Goal: Transaction & Acquisition: Purchase product/service

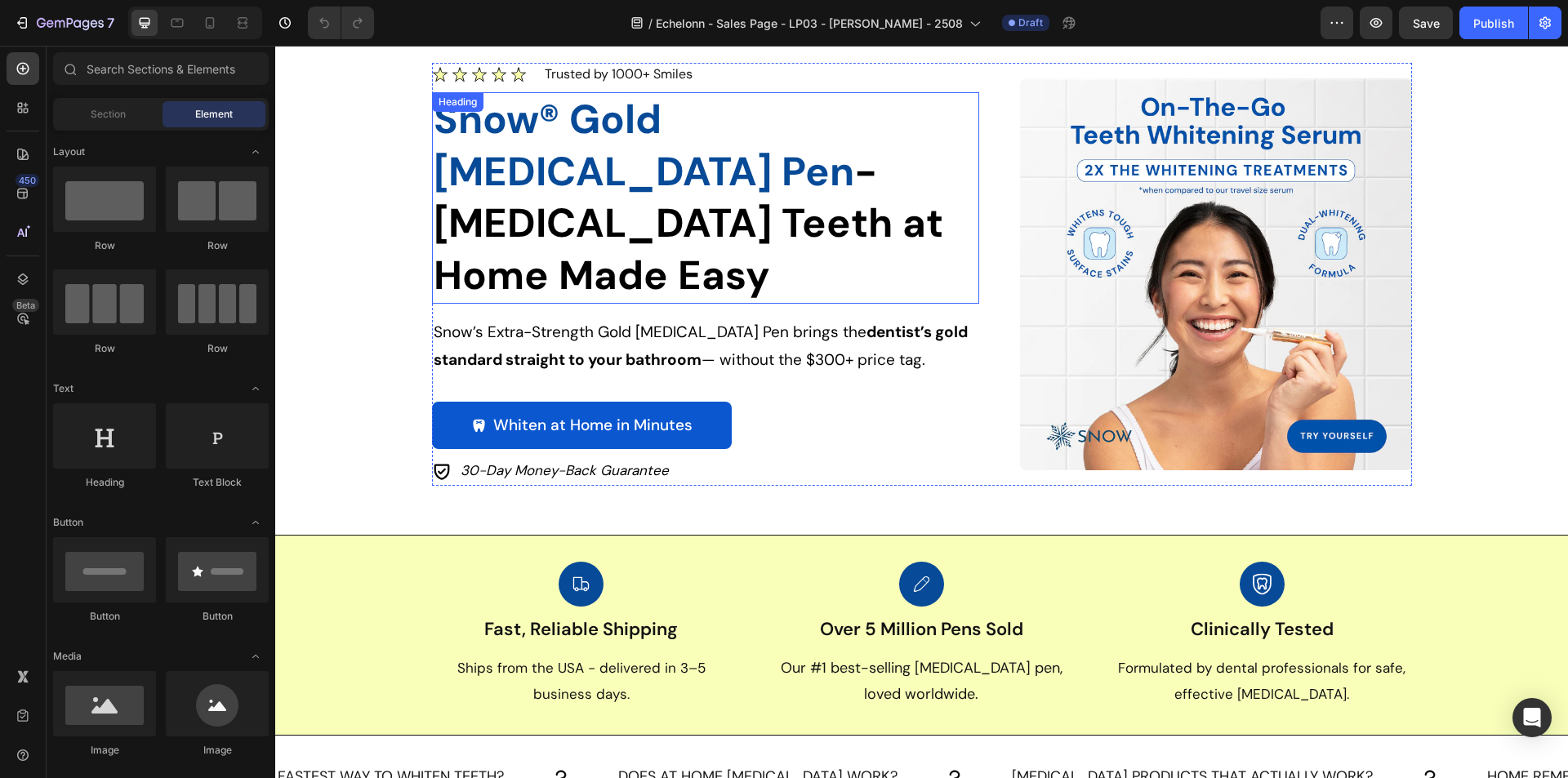
scroll to position [82, 0]
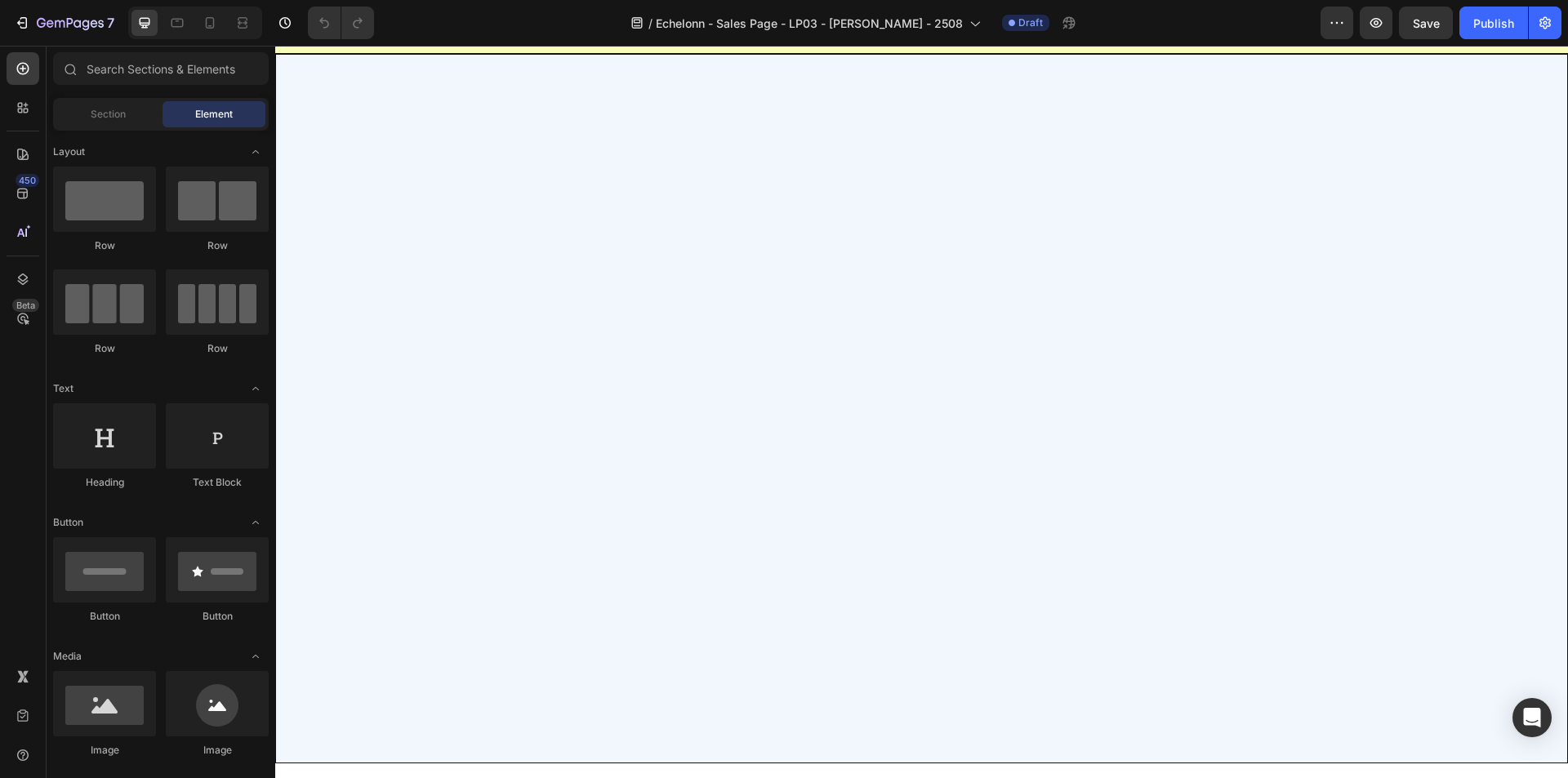
select select "Buy 2 Get 1 Free (Extra-Strength)"
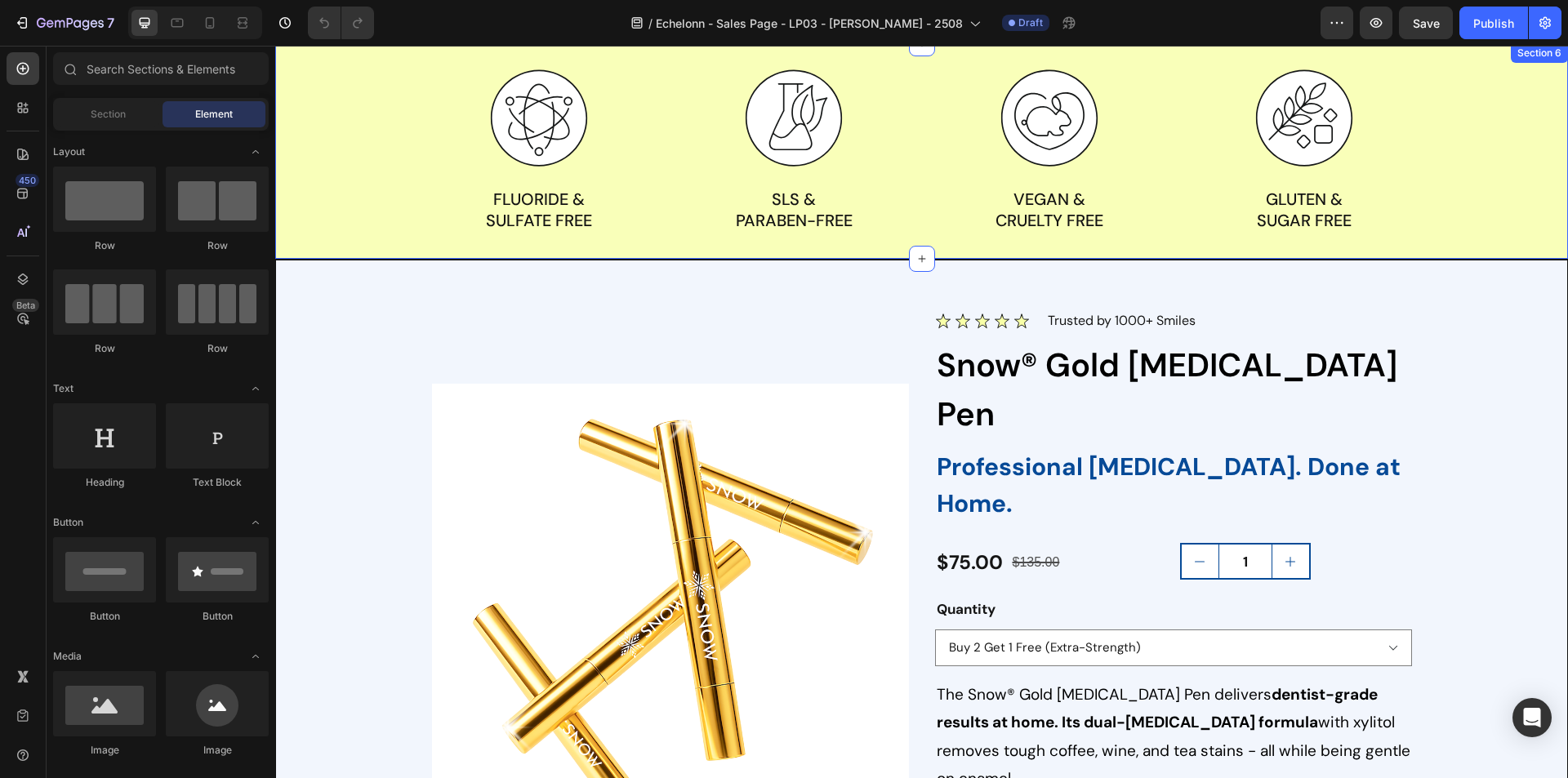
scroll to position [1878, 0]
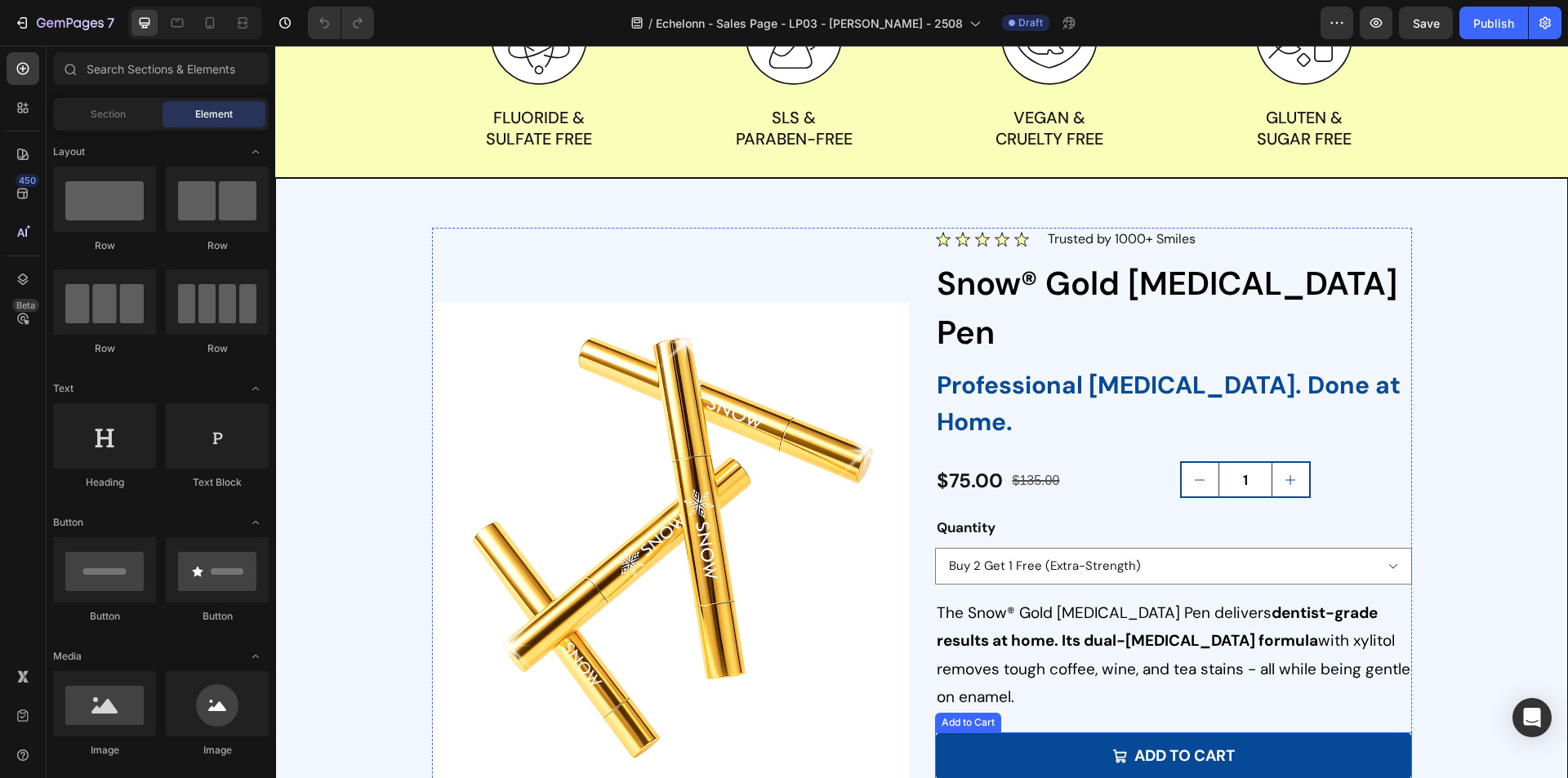
click at [1072, 733] on button "Add to cart" at bounding box center [1173, 756] width 477 height 47
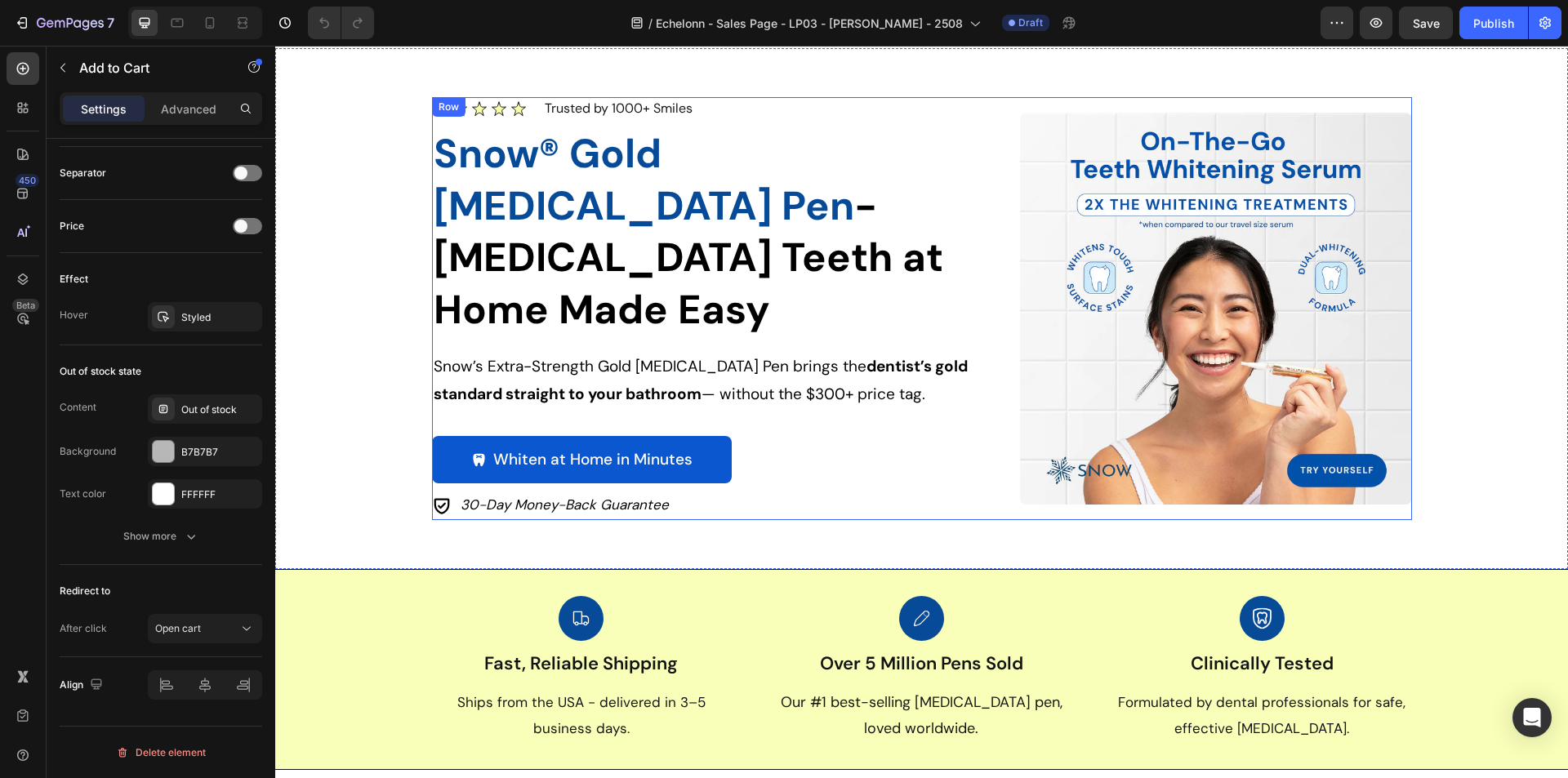
scroll to position [0, 0]
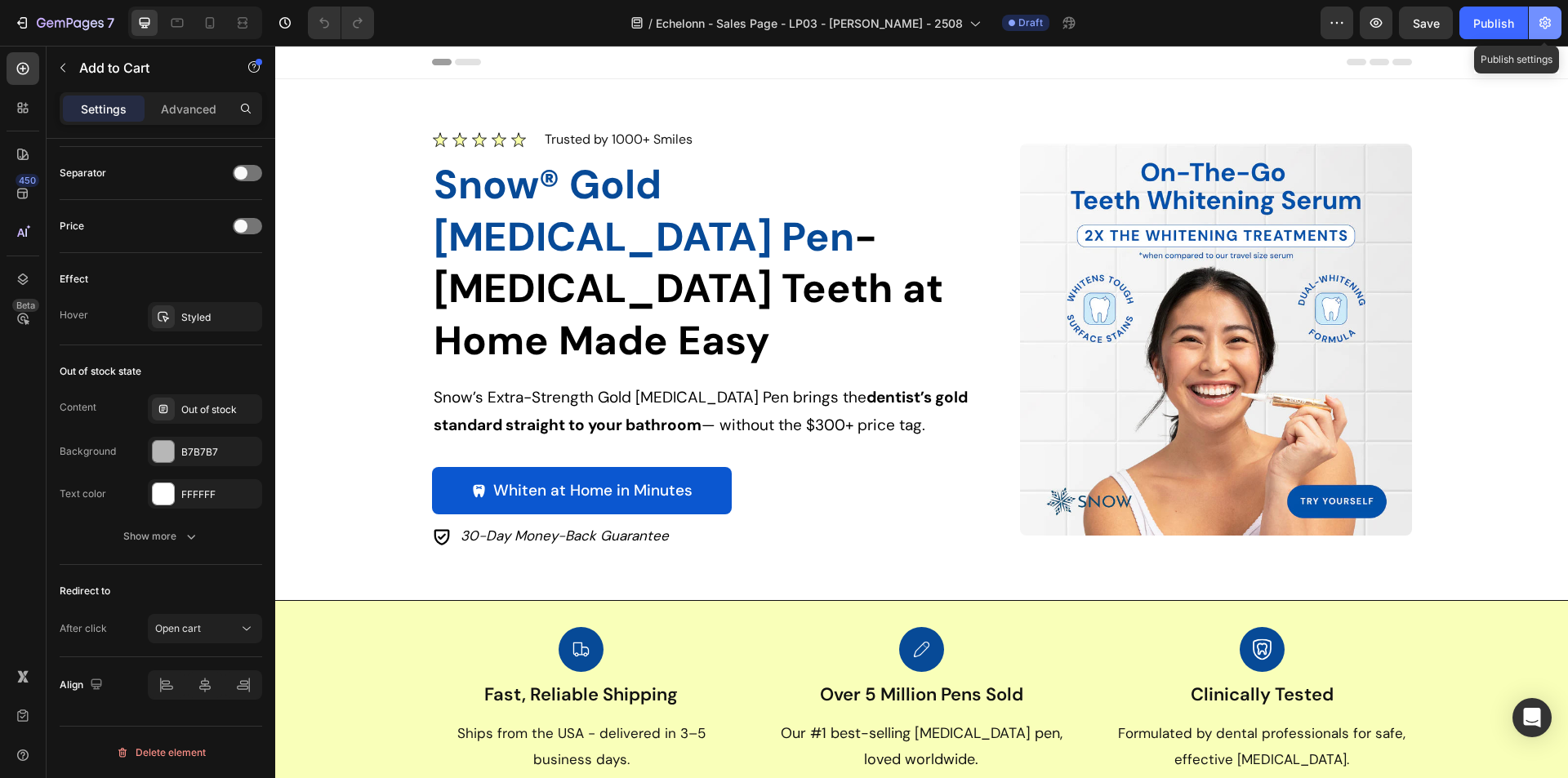
click at [1545, 24] on icon "button" at bounding box center [1545, 22] width 11 height 12
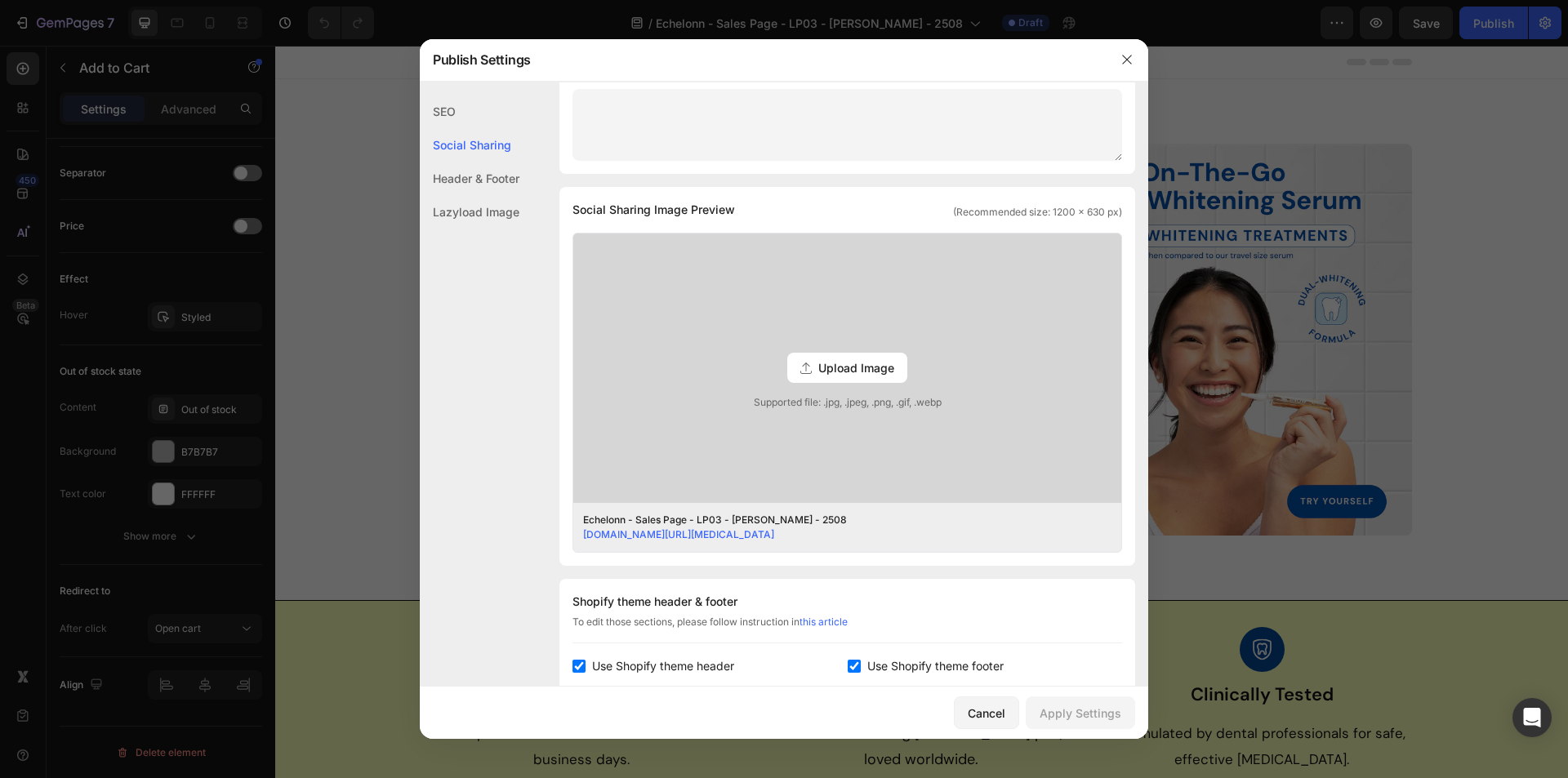
scroll to position [282, 0]
click at [1127, 57] on icon "button" at bounding box center [1127, 59] width 13 height 13
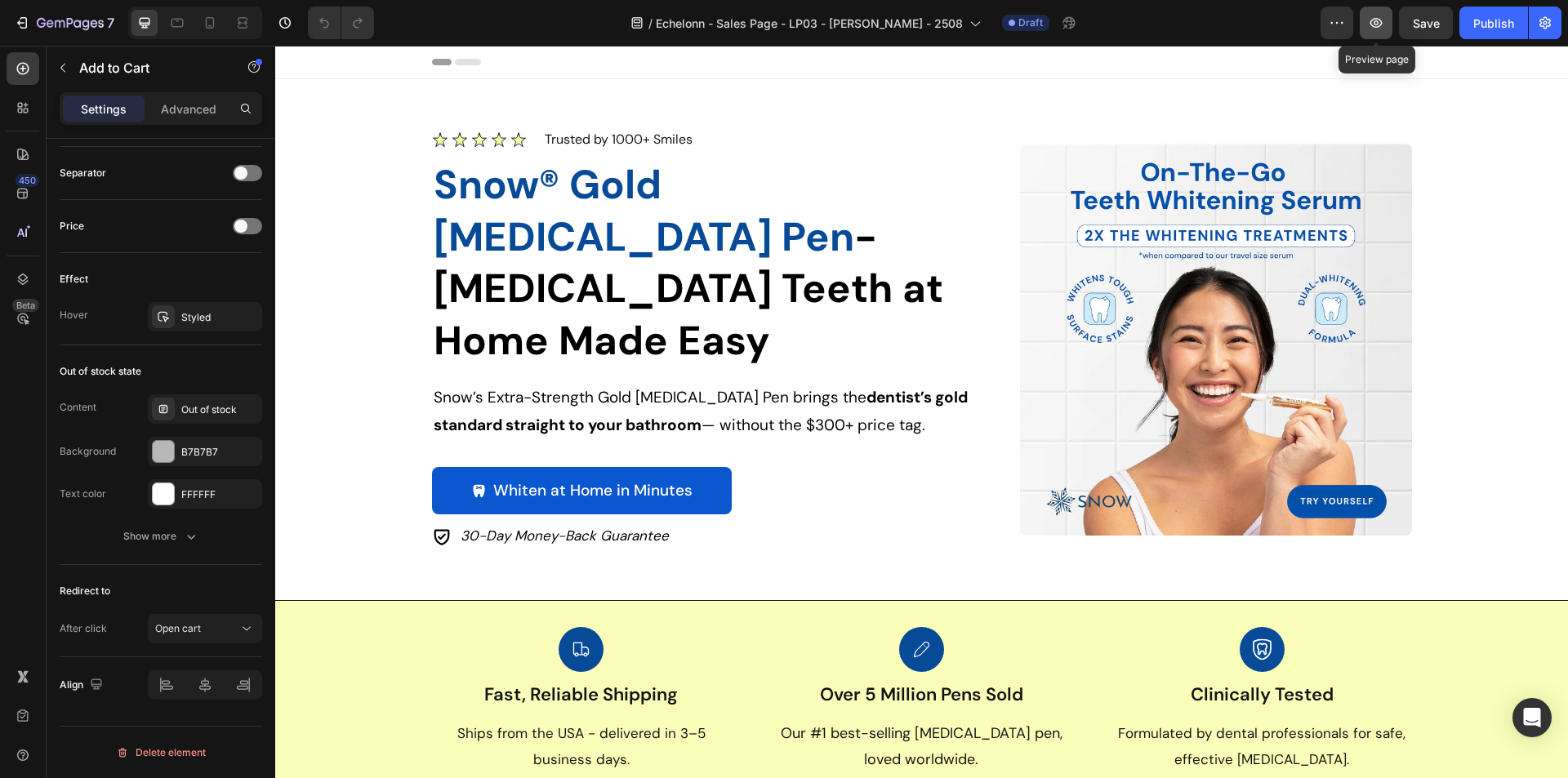
click at [1374, 20] on icon "button" at bounding box center [1376, 23] width 17 height 17
click at [1372, 27] on icon "button" at bounding box center [1376, 23] width 17 height 17
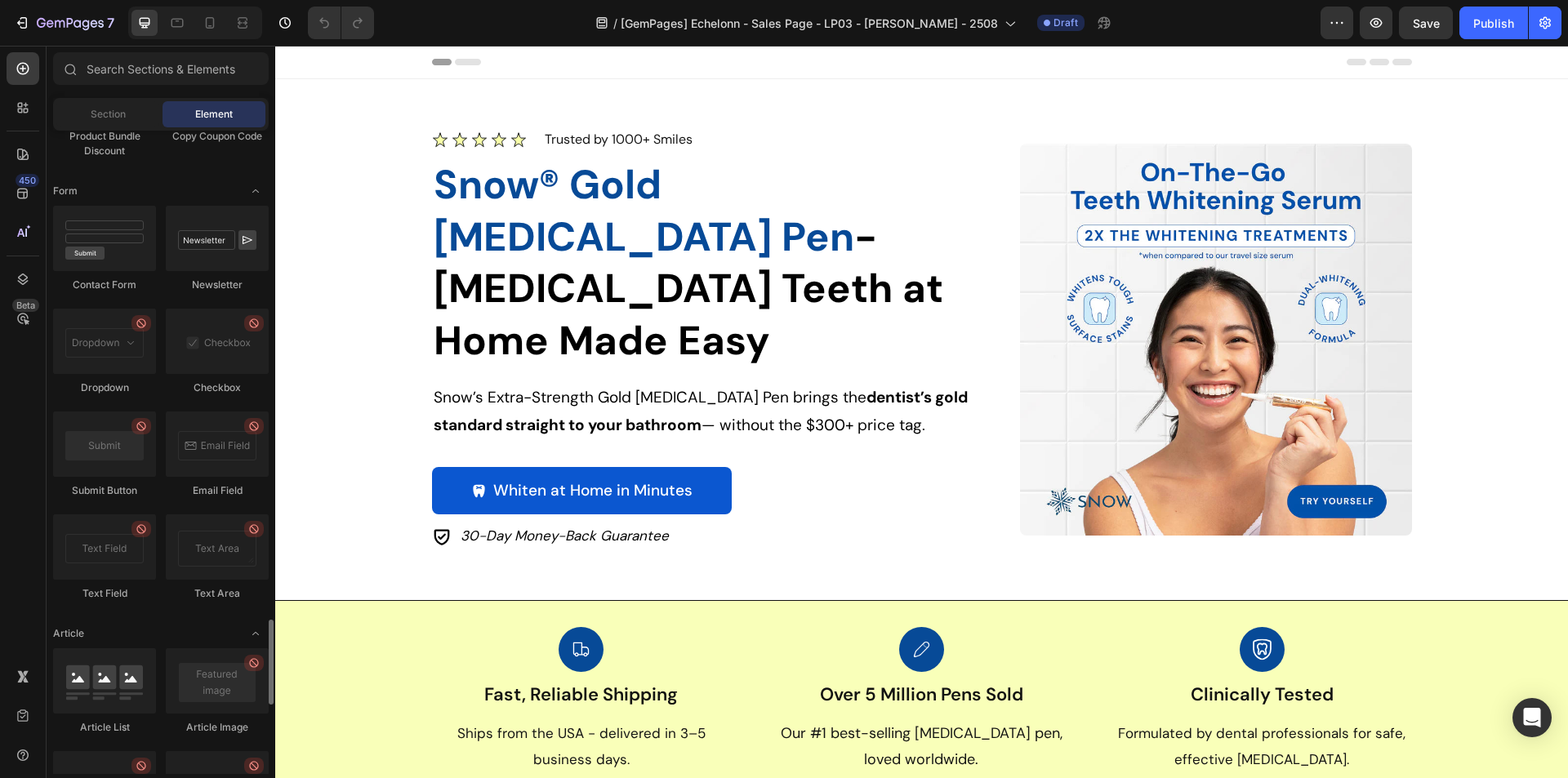
scroll to position [3756, 0]
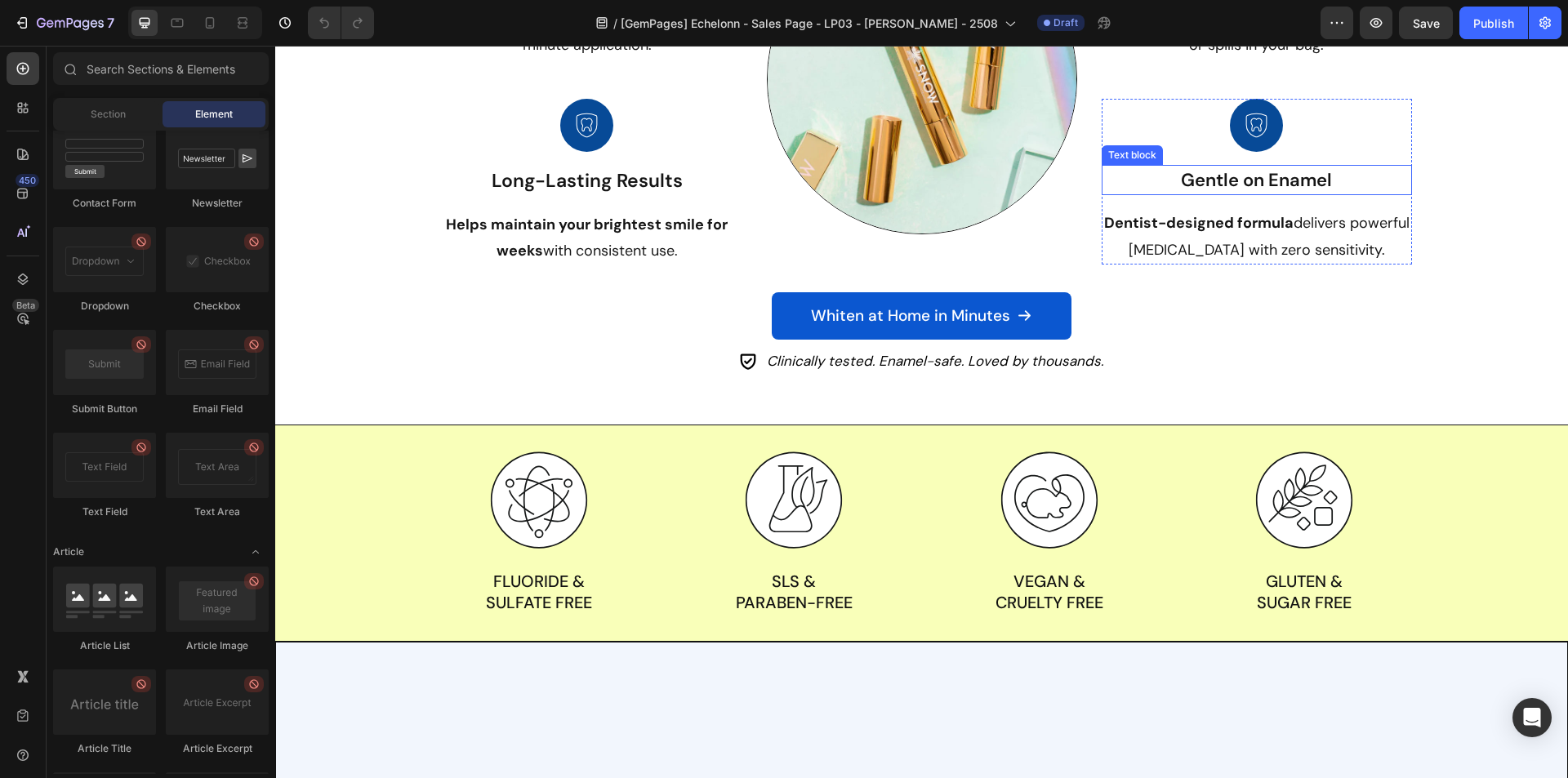
select select "Buy 2 Get 1 Free (Extra-Strength)"
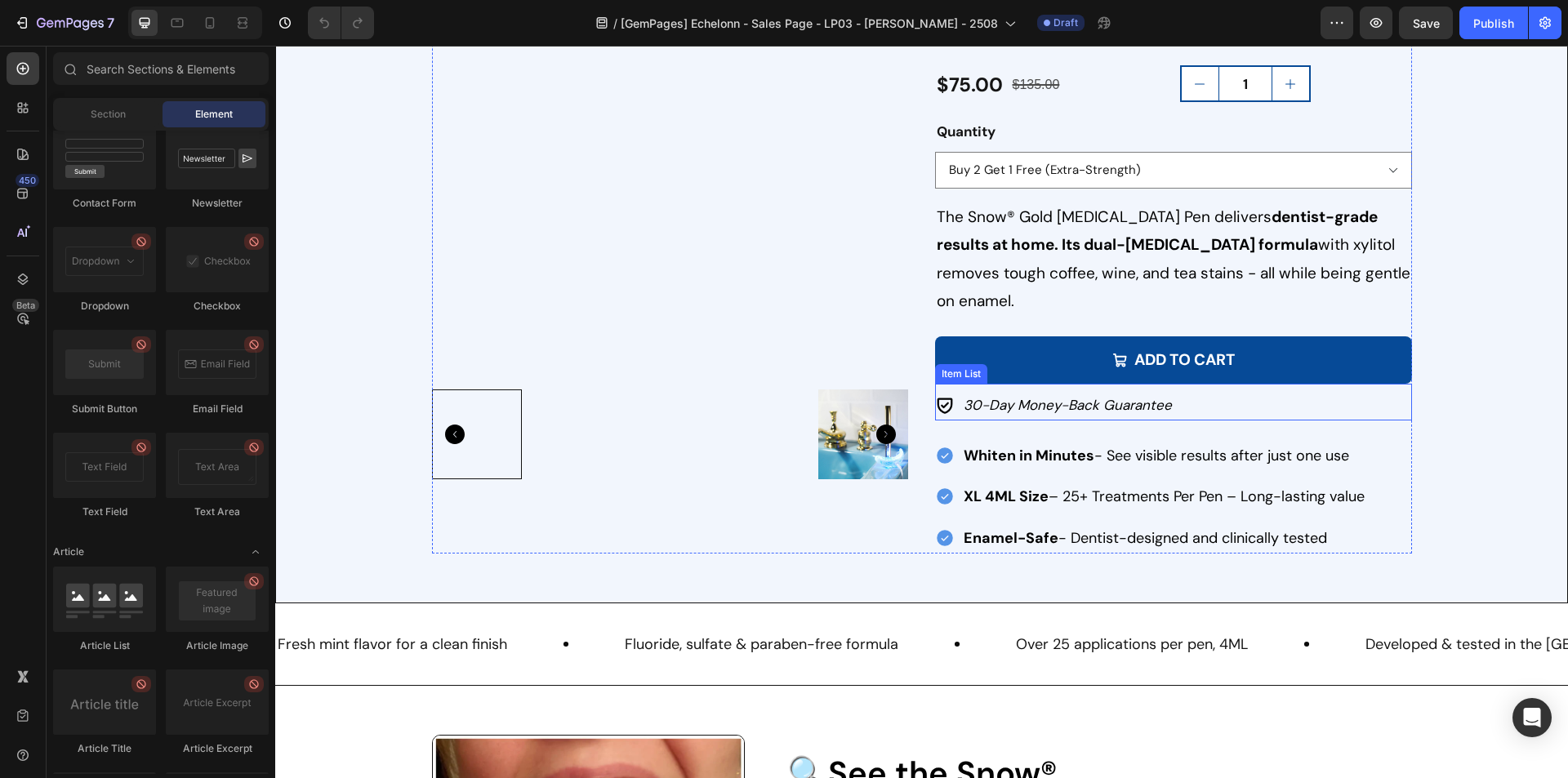
scroll to position [2126, 0]
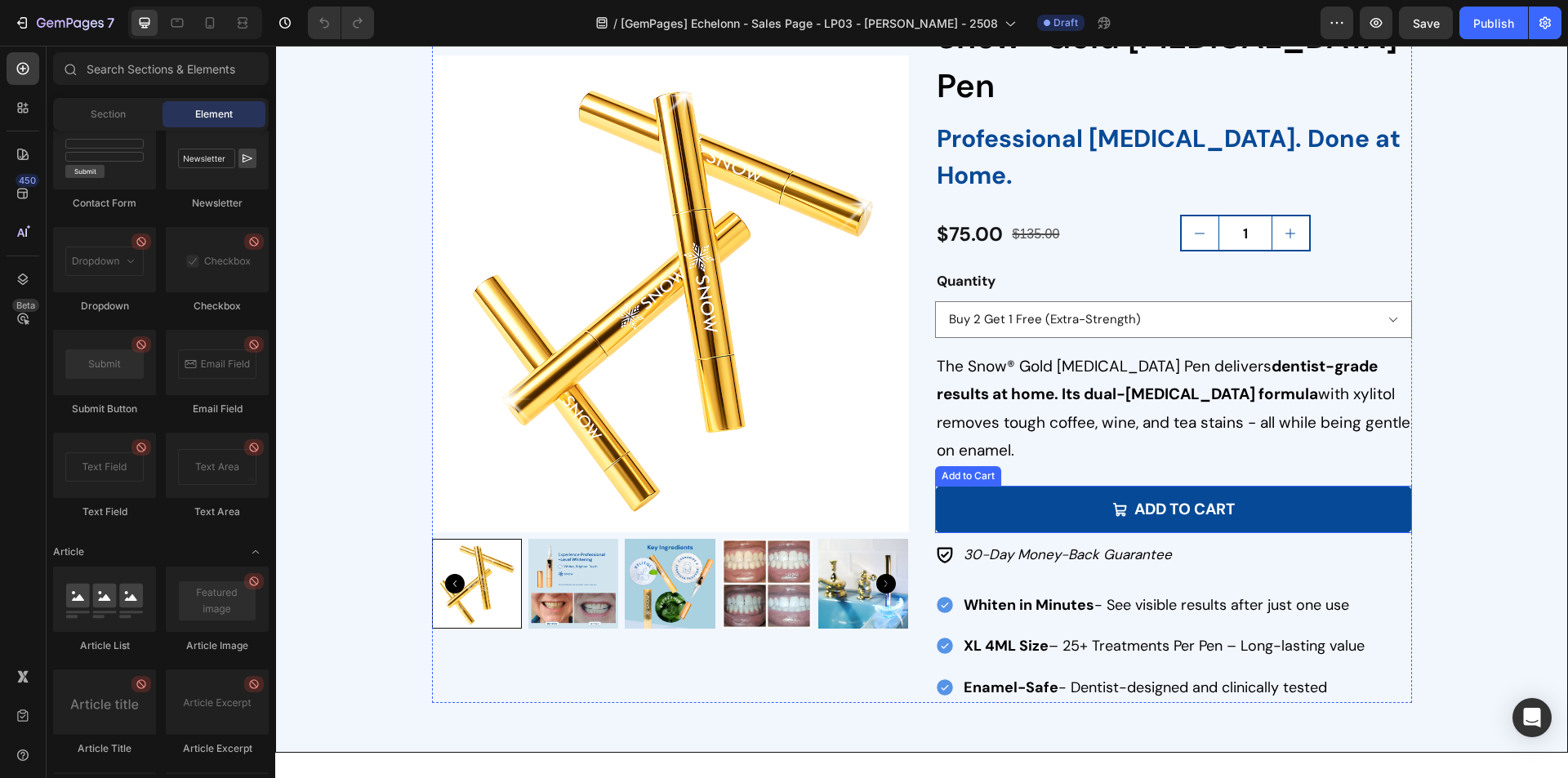
click at [1017, 486] on button "Add to cart" at bounding box center [1173, 509] width 477 height 47
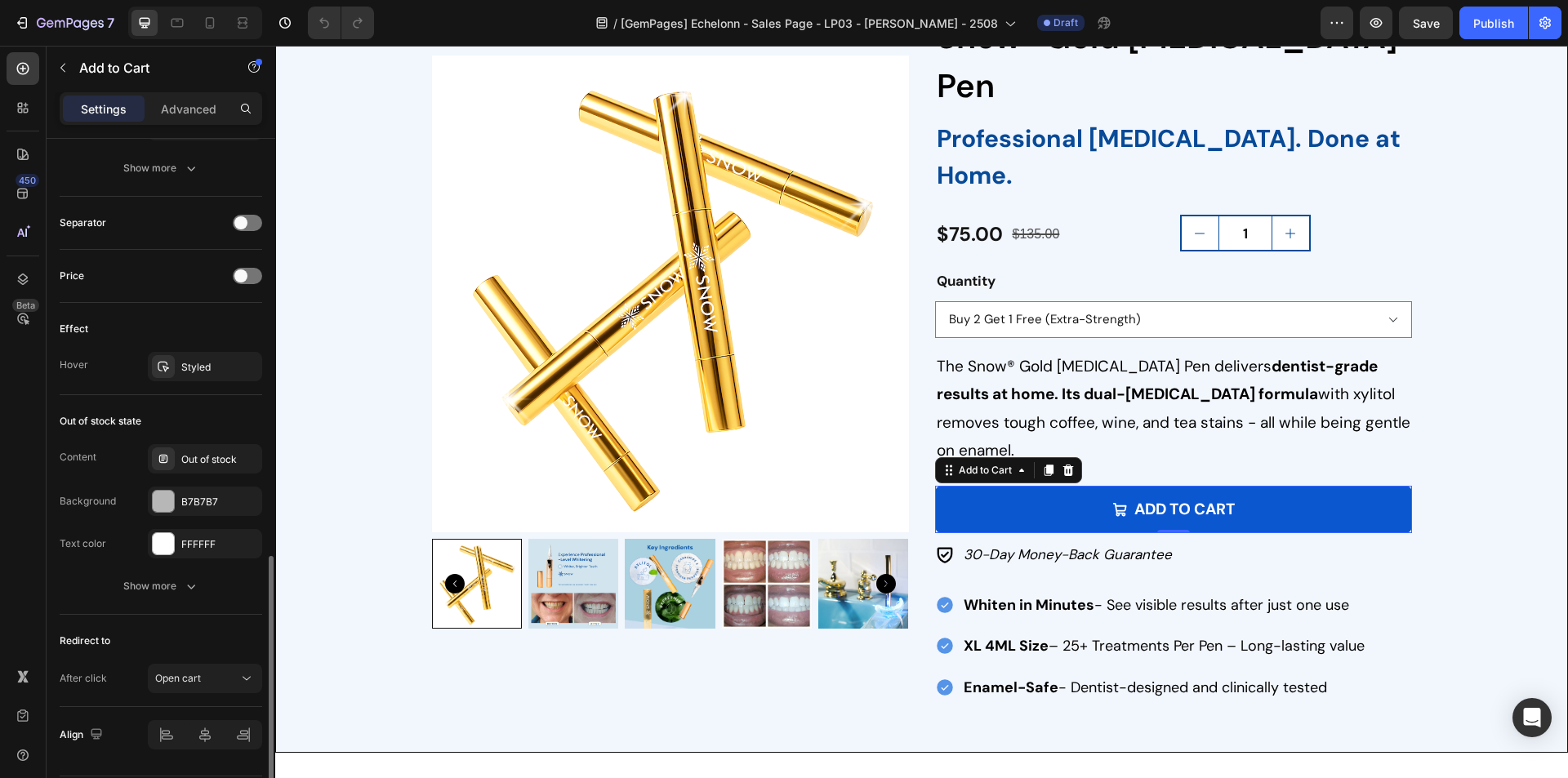
scroll to position [1193, 0]
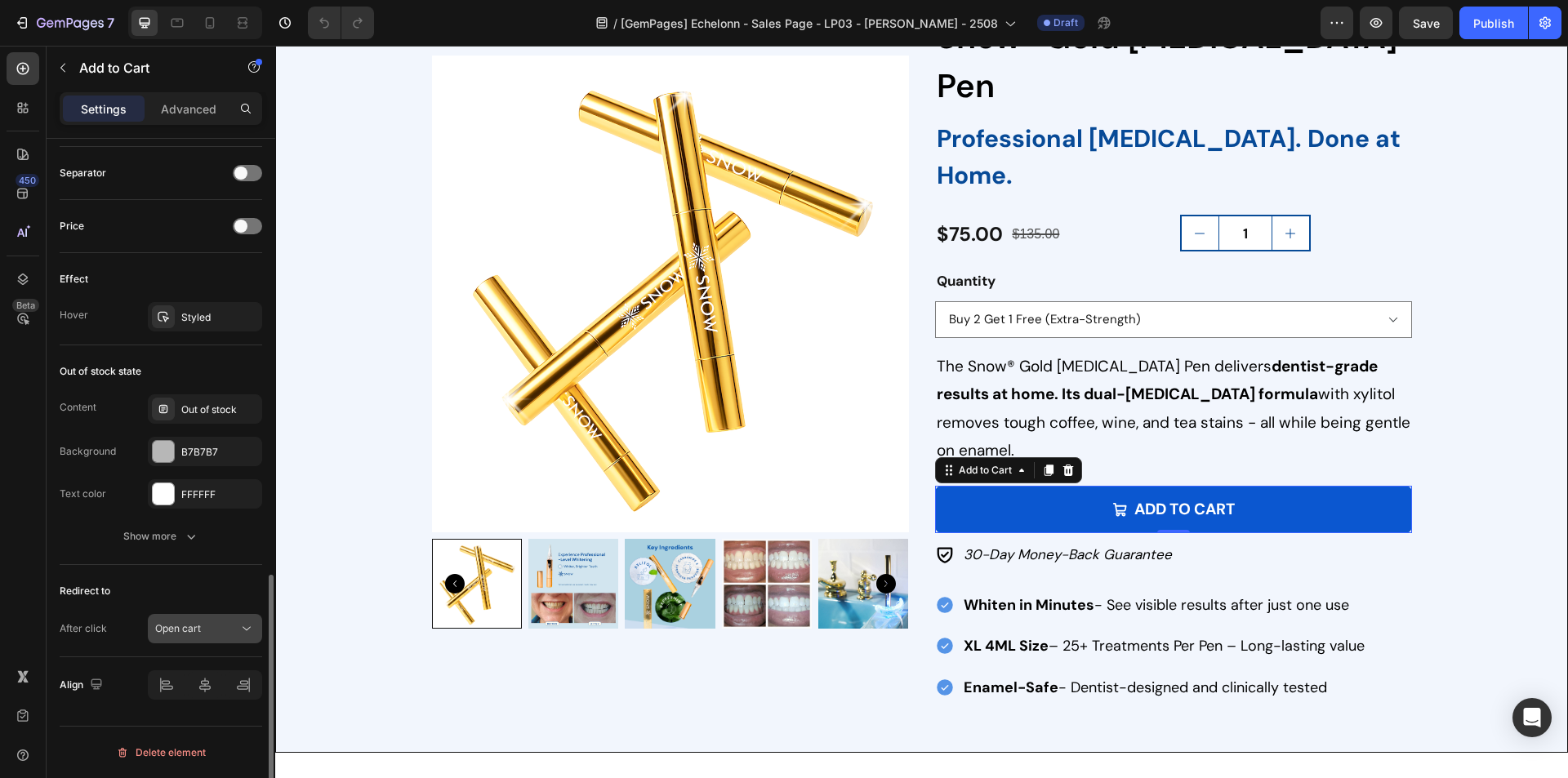
click at [202, 625] on div "Open cart" at bounding box center [197, 629] width 84 height 15
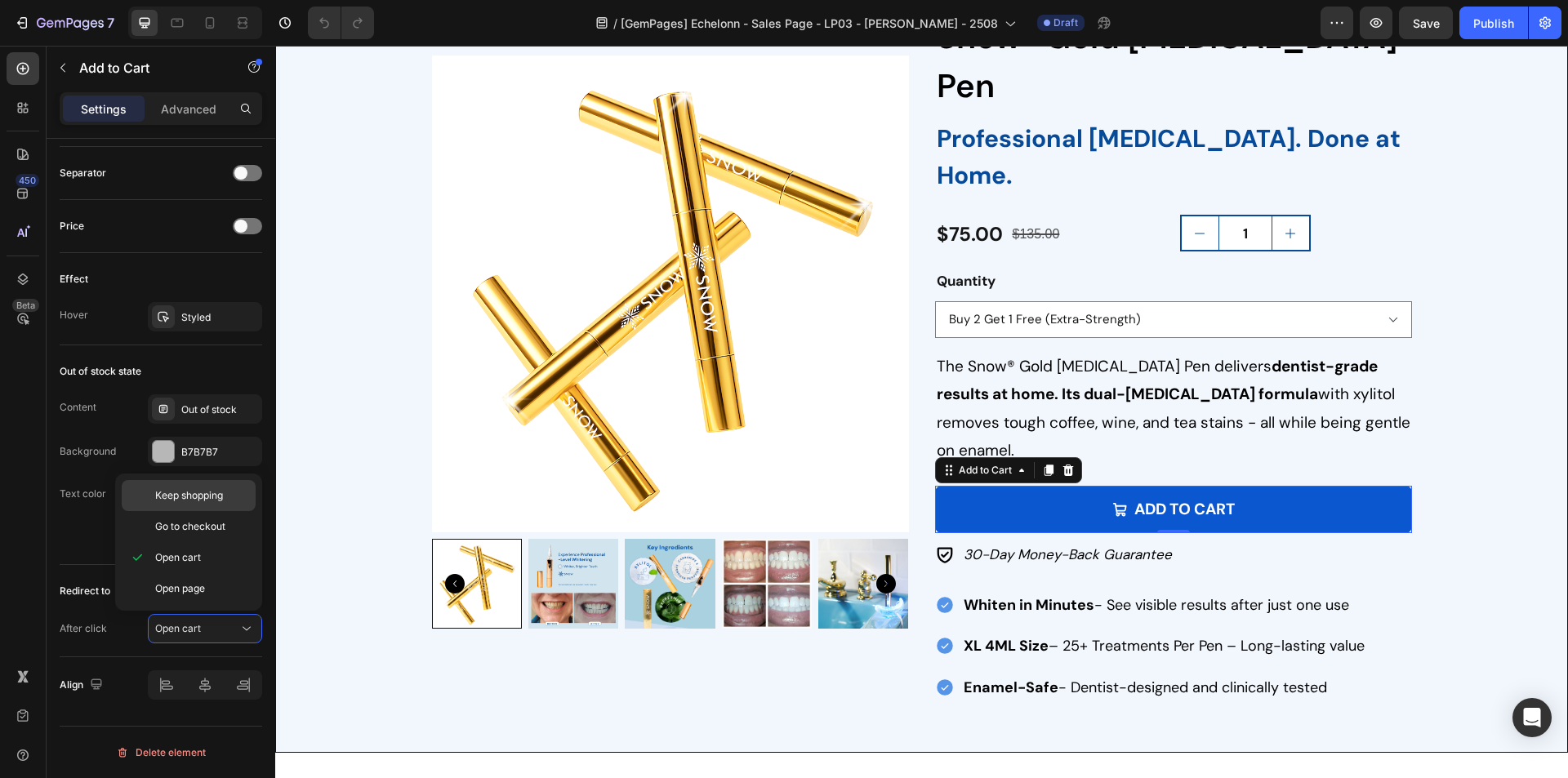
click at [200, 492] on span "Keep shopping" at bounding box center [188, 496] width 68 height 15
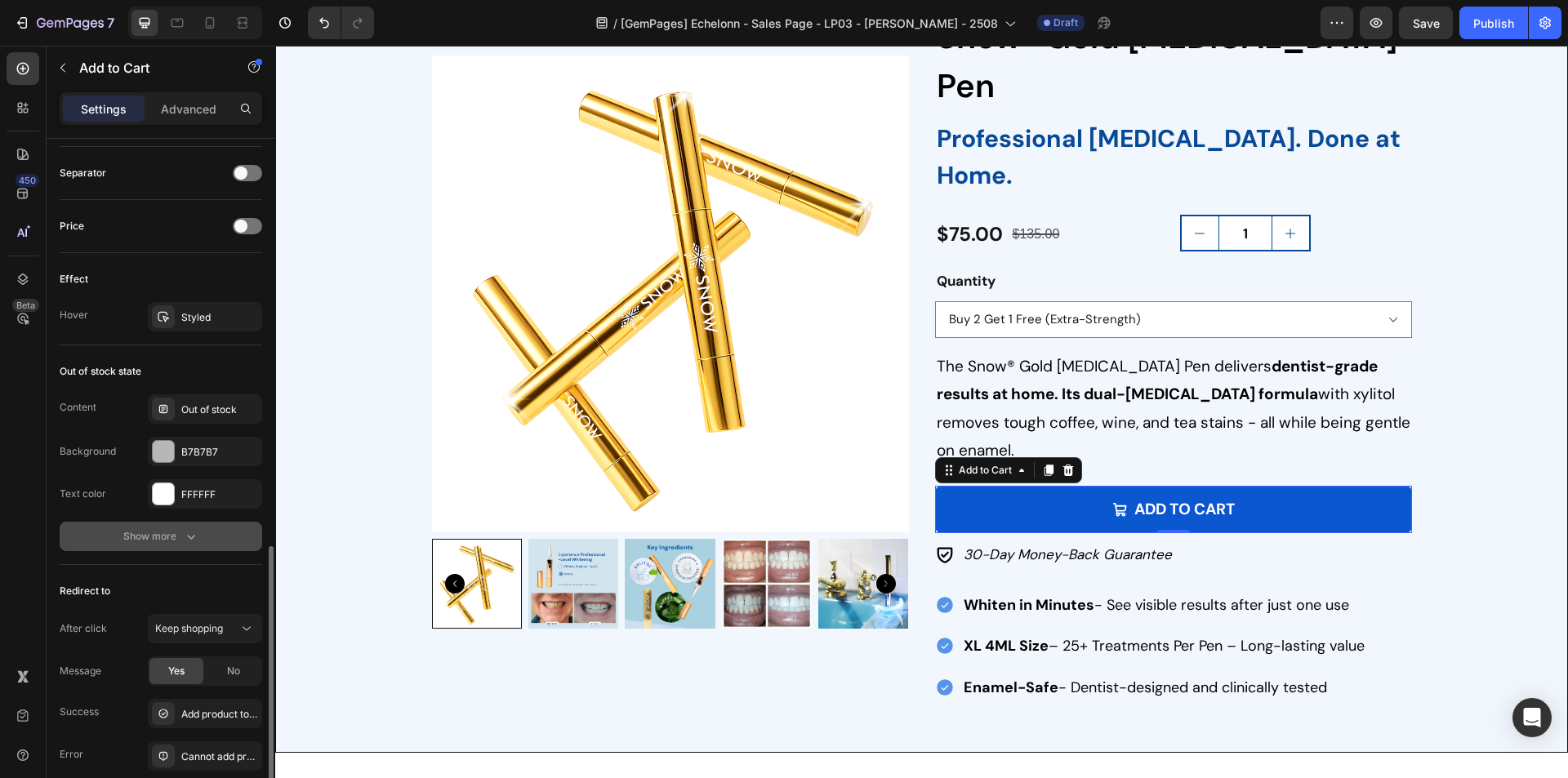
scroll to position [1320, 0]
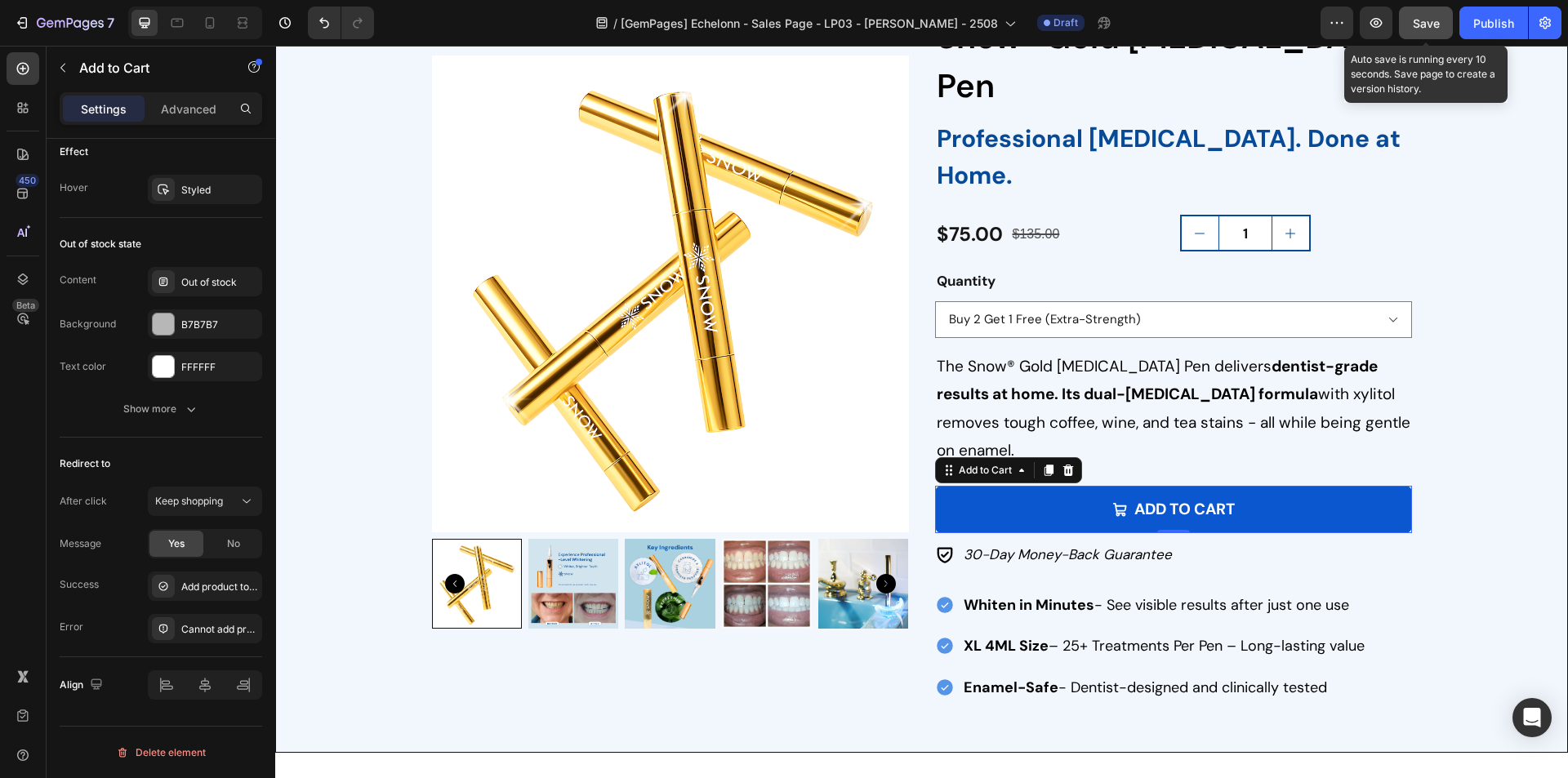
click at [1436, 19] on span "Save" at bounding box center [1426, 23] width 27 height 14
click at [1378, 24] on icon "button" at bounding box center [1376, 22] width 12 height 10
